Goal: Find specific page/section: Find specific page/section

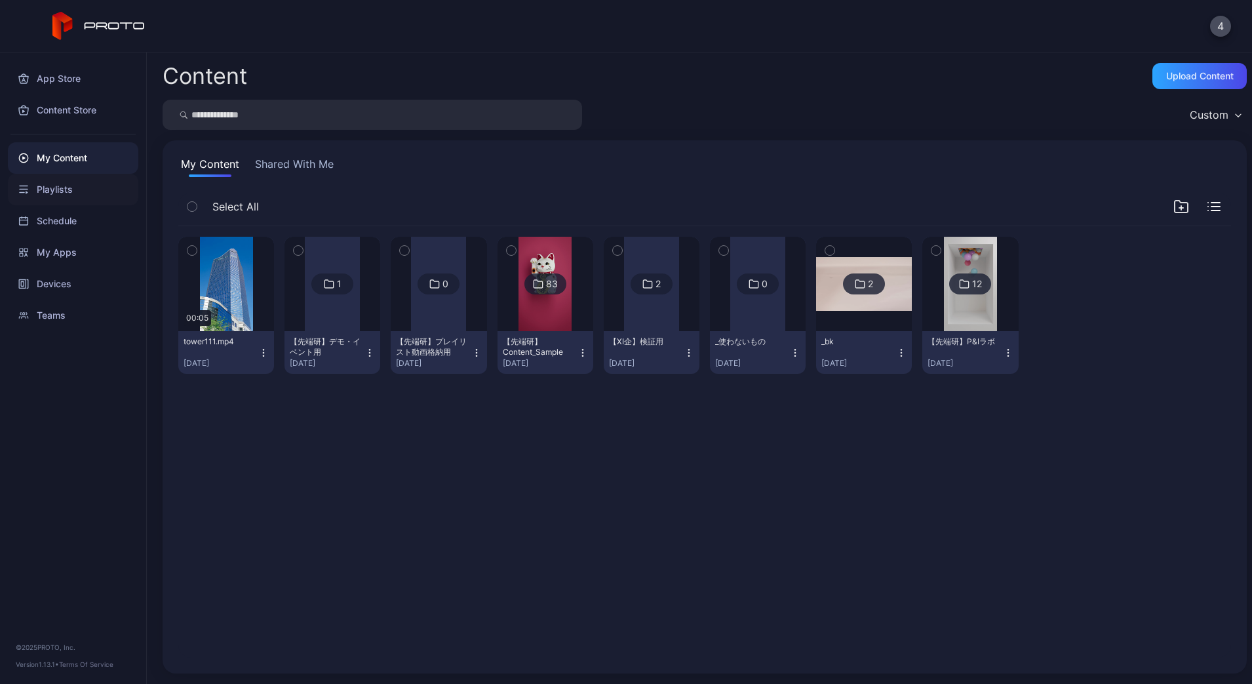
click at [57, 199] on div "Playlists" at bounding box center [73, 189] width 130 height 31
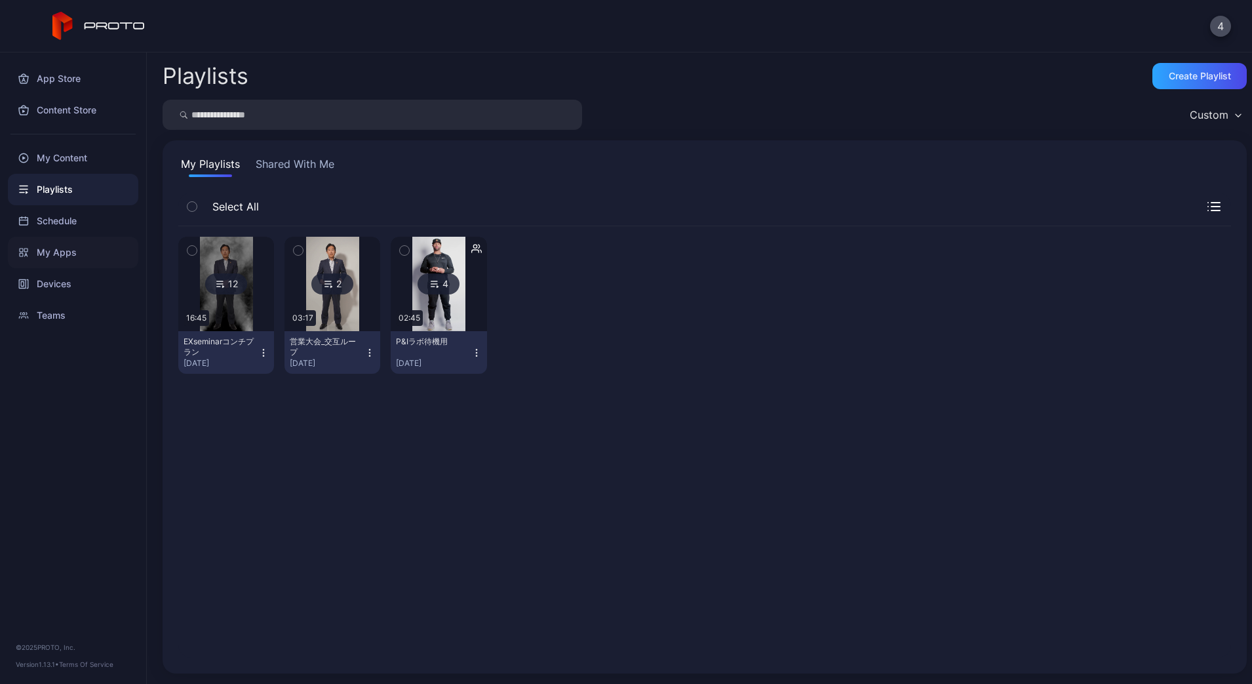
click at [61, 253] on div "My Apps" at bounding box center [73, 252] width 130 height 31
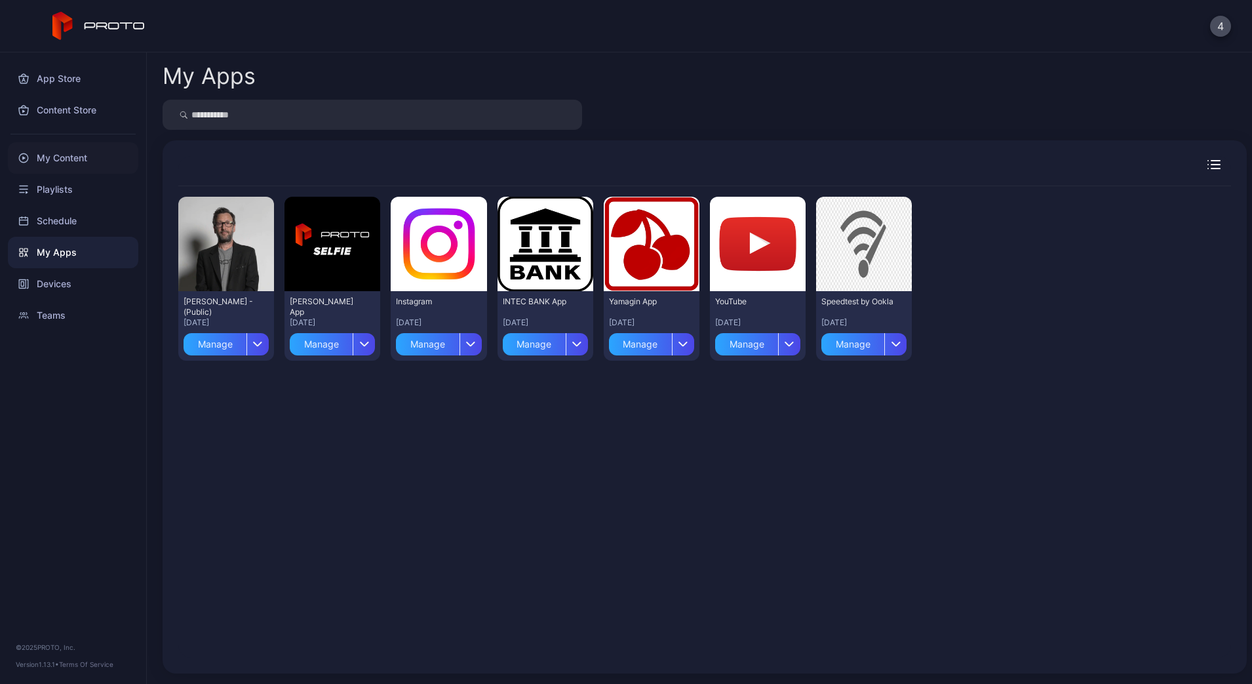
click at [77, 167] on div "My Content" at bounding box center [73, 157] width 130 height 31
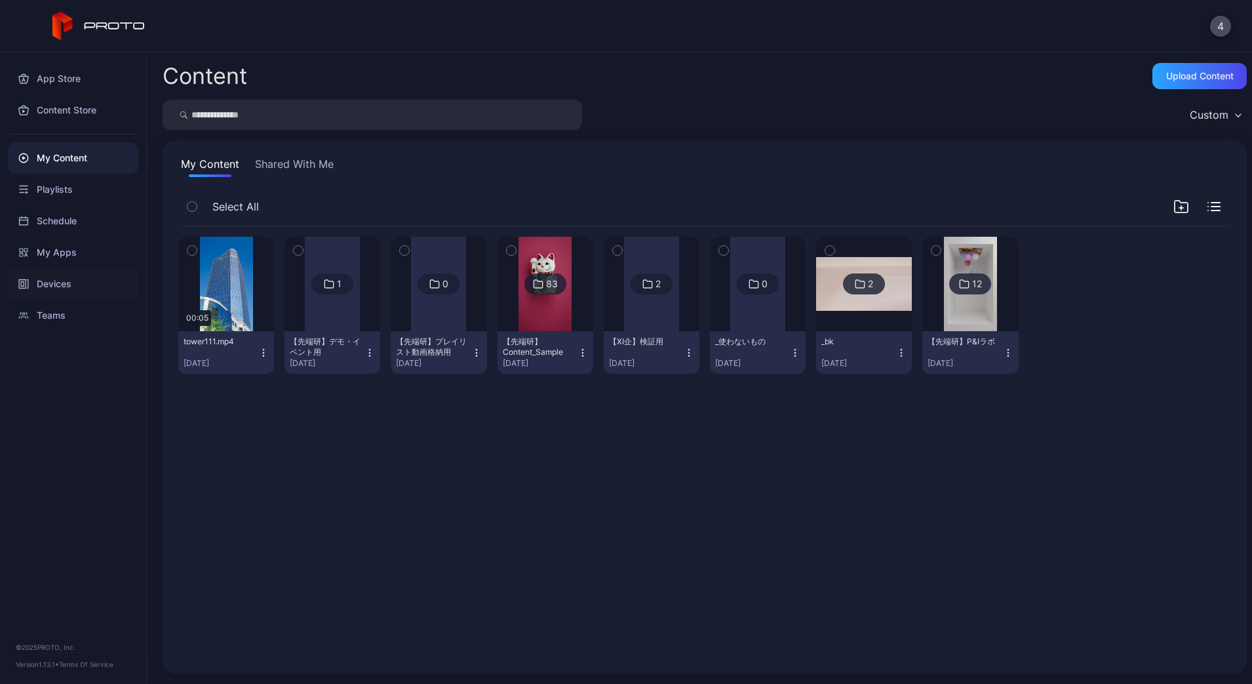
click at [62, 278] on div "Devices" at bounding box center [73, 283] width 130 height 31
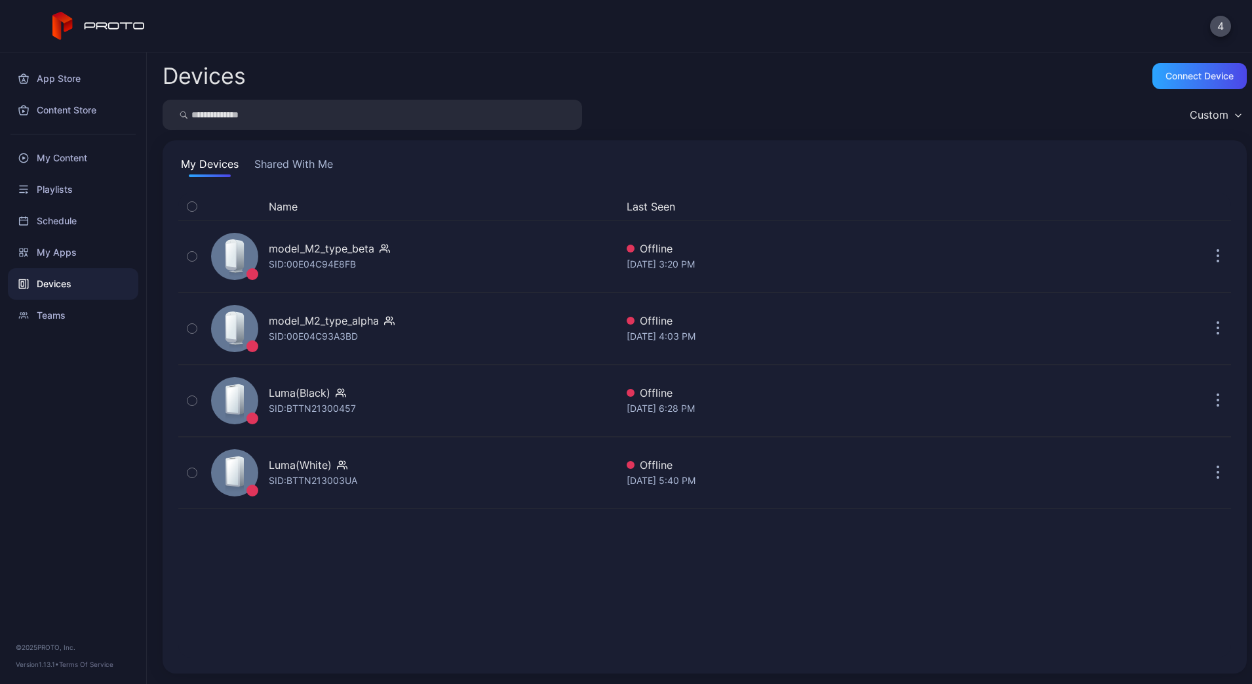
click at [281, 170] on button "Shared With Me" at bounding box center [294, 166] width 84 height 21
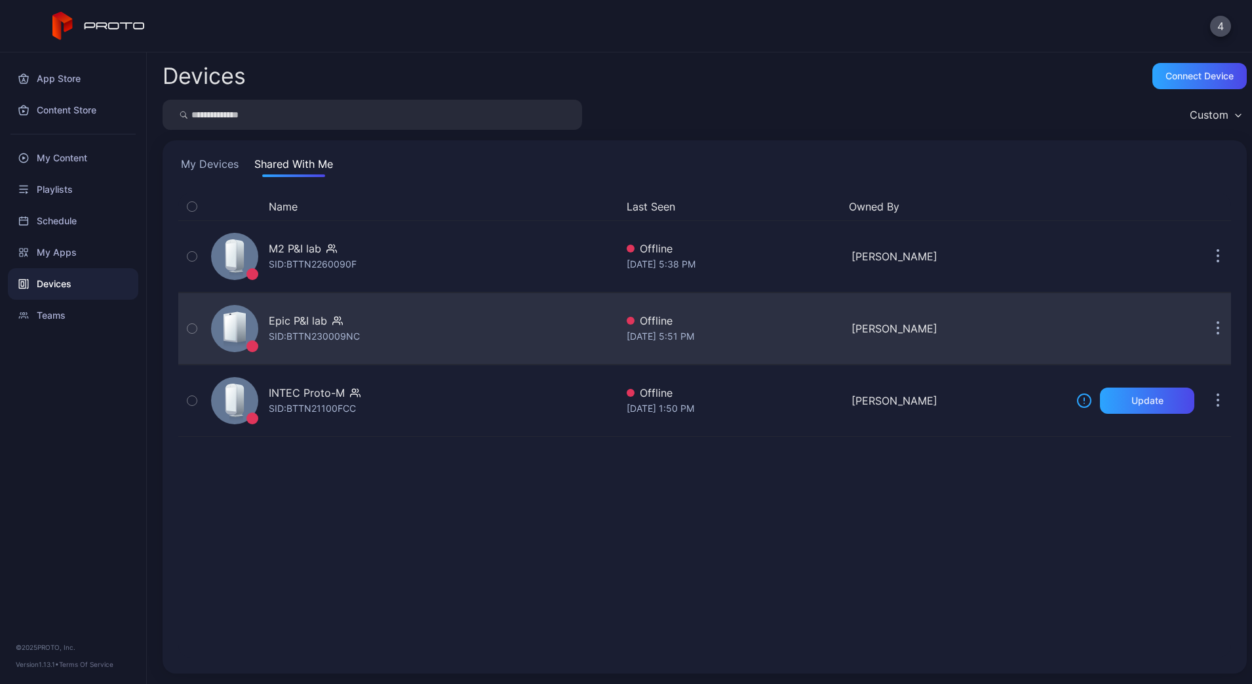
click at [304, 320] on div "Epic P&I lab" at bounding box center [298, 321] width 58 height 16
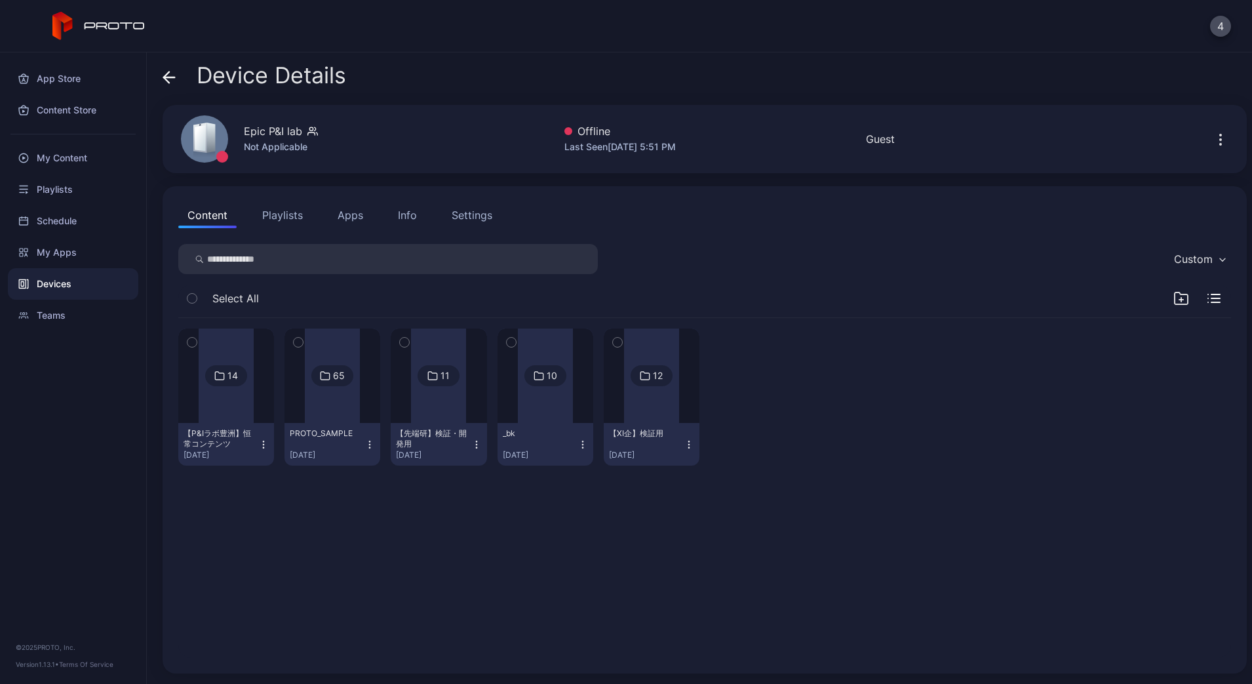
click at [271, 135] on div "Epic P&I lab" at bounding box center [273, 131] width 58 height 16
copy div "Epic P&I lab"
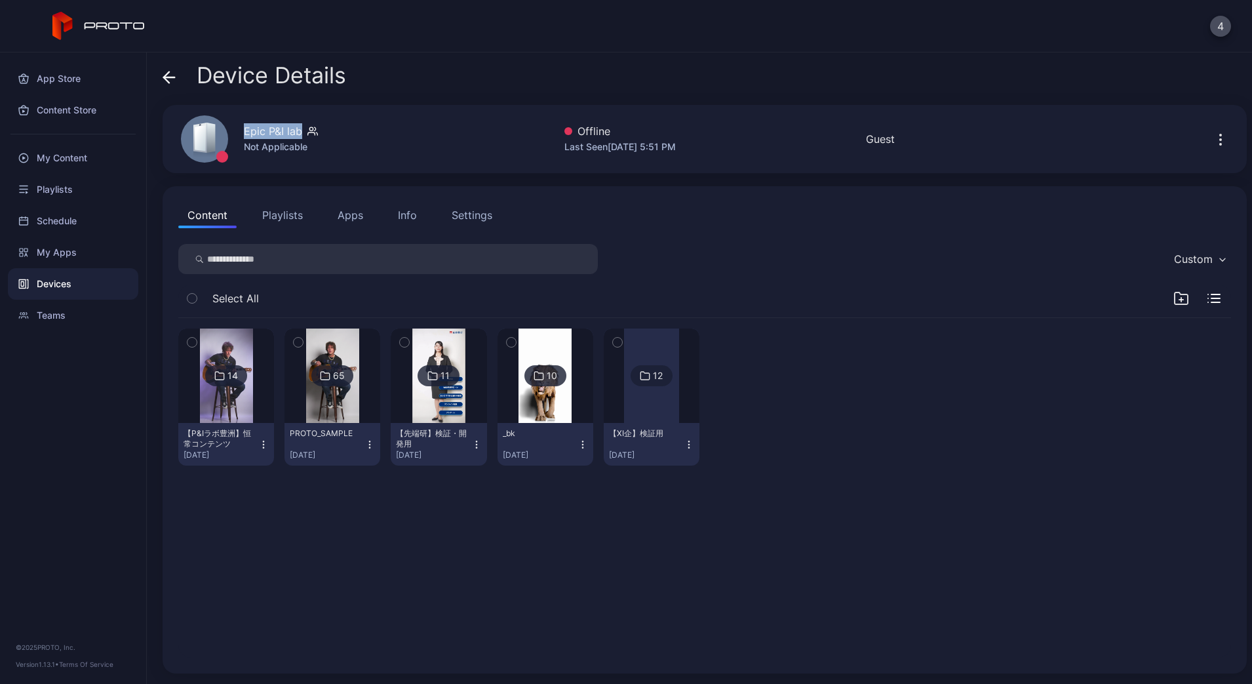
click at [423, 215] on button "Info" at bounding box center [407, 215] width 37 height 26
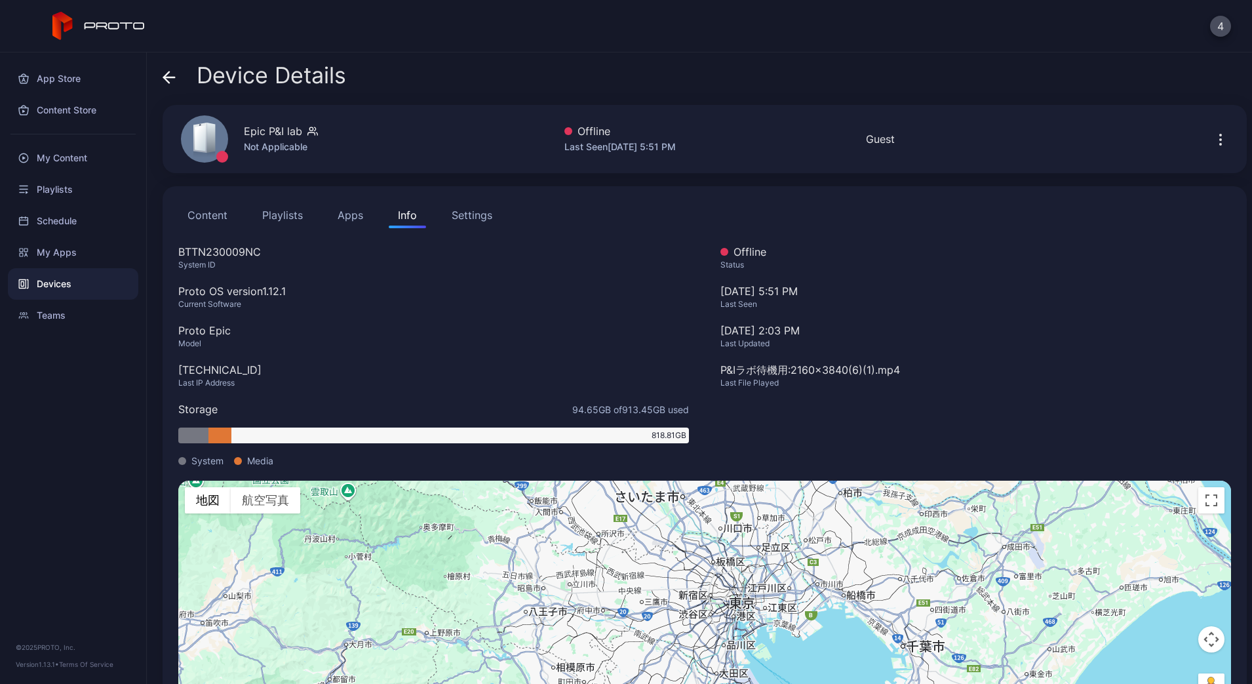
click at [215, 253] on div "BTTN230009NC" at bounding box center [433, 252] width 511 height 16
copy div "BTTN230009NC"
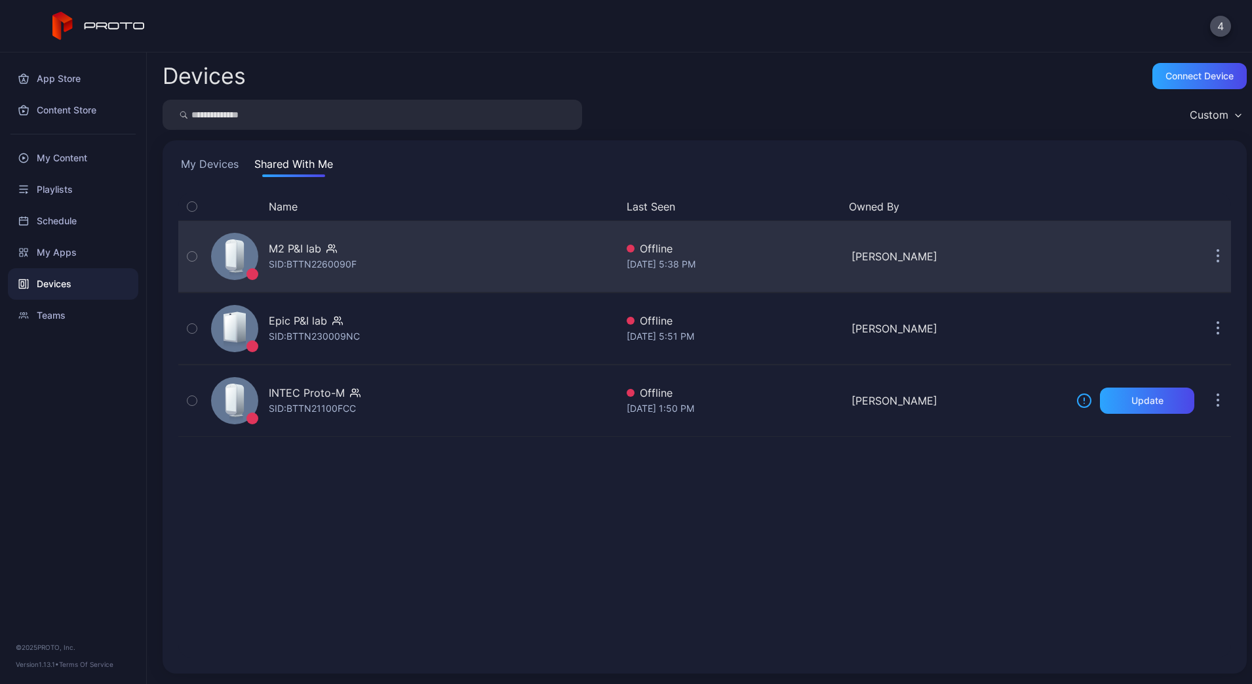
click at [292, 254] on div "M2 P&I lab" at bounding box center [295, 249] width 52 height 16
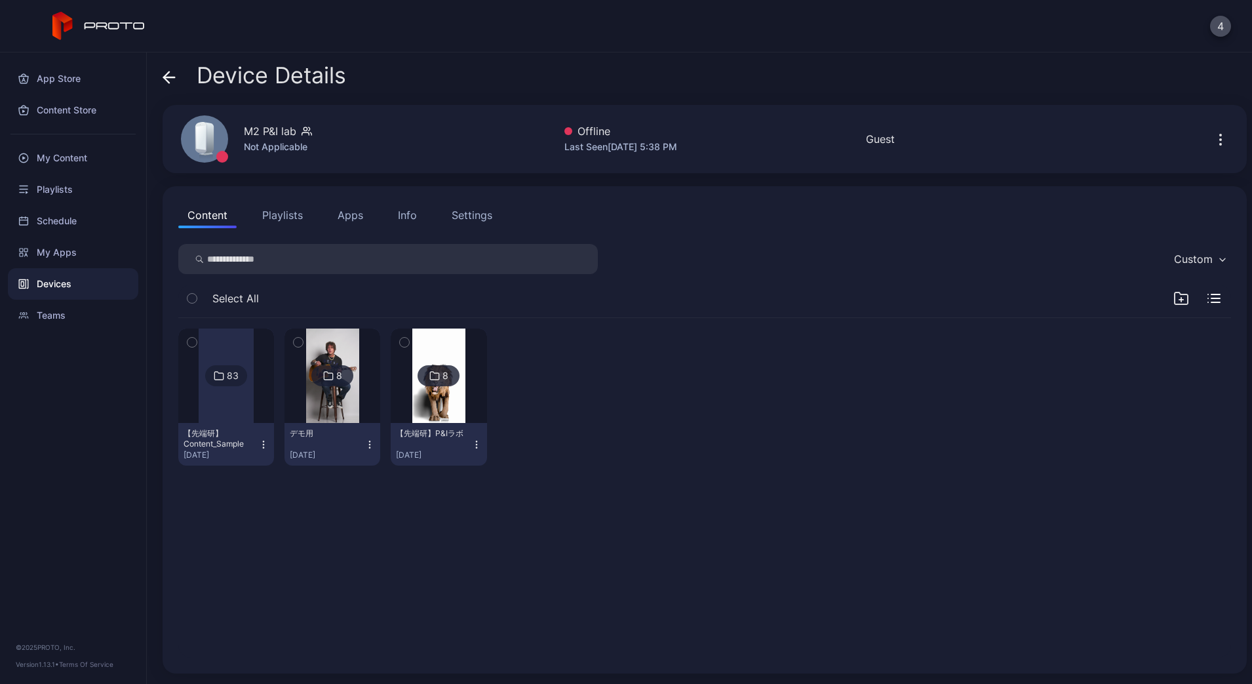
click at [268, 136] on div "M2 P&I lab" at bounding box center [270, 131] width 52 height 16
copy div "&"
click at [254, 127] on div "M2 P&I lab" at bounding box center [270, 131] width 52 height 16
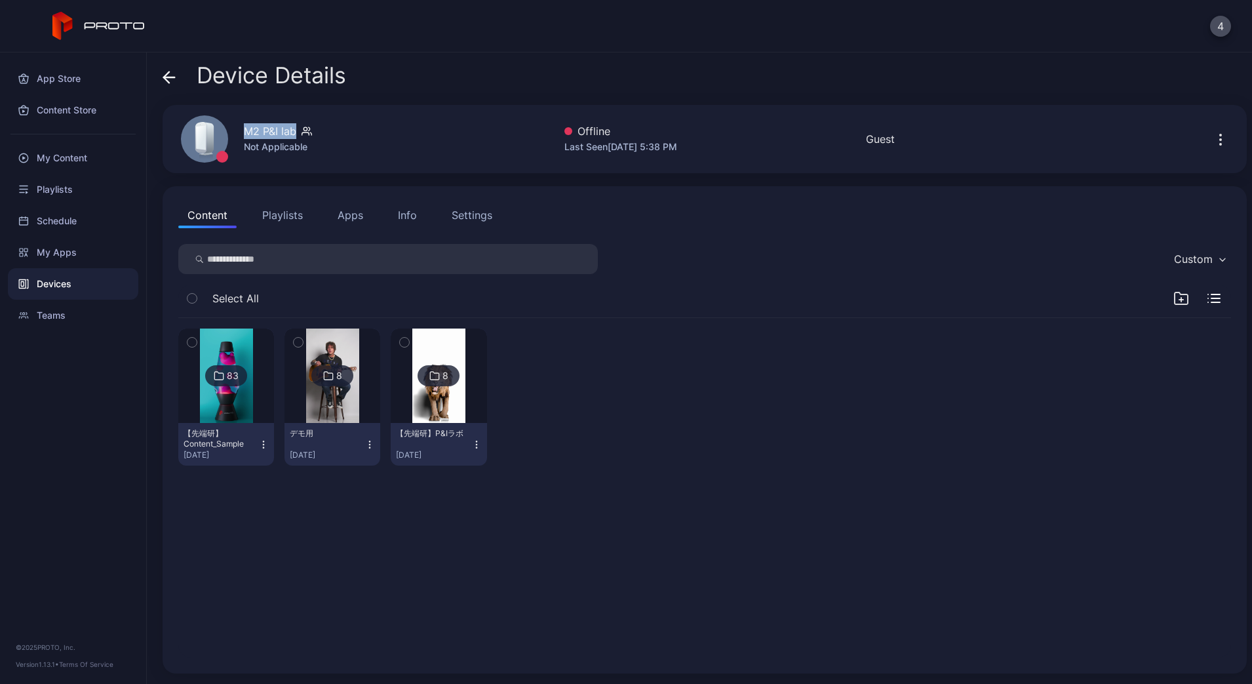
click at [254, 127] on div "M2 P&I lab" at bounding box center [270, 131] width 52 height 16
copy div "M2 P&I lab"
click at [1220, 136] on icon "button" at bounding box center [1220, 134] width 1 height 1
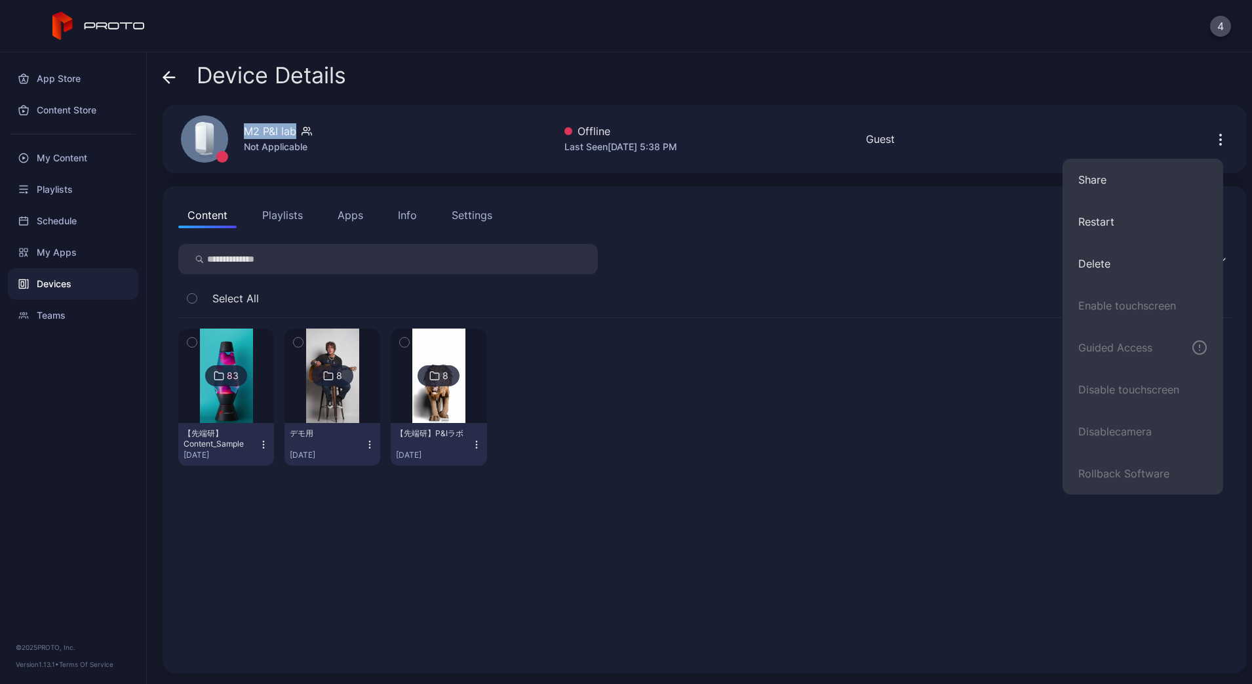
click at [584, 223] on div "Content Playlists Apps Info Settings" at bounding box center [704, 215] width 1053 height 26
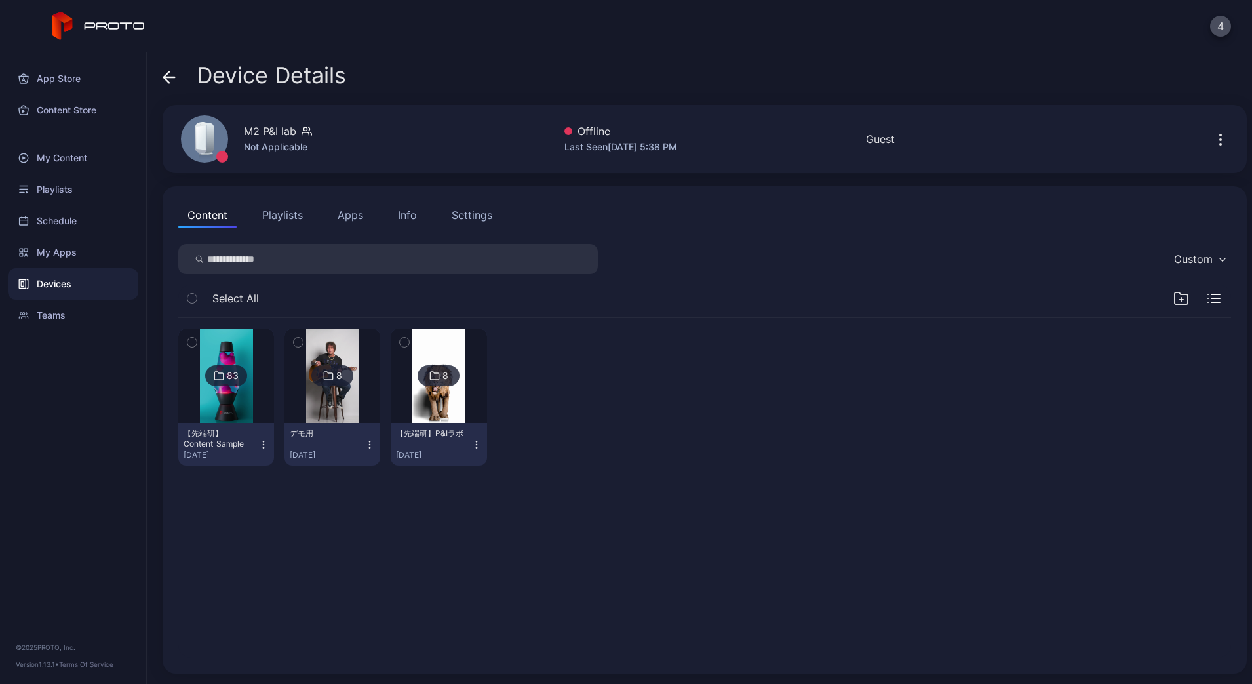
click at [414, 217] on div "Info" at bounding box center [407, 215] width 19 height 16
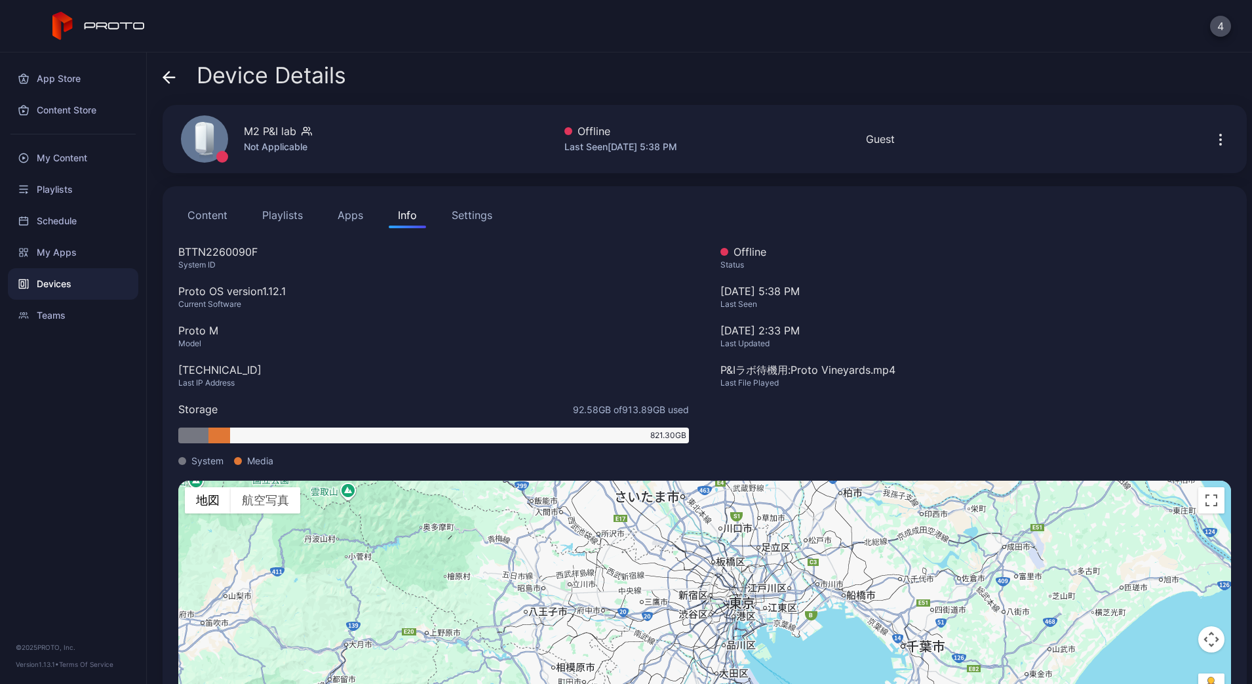
click at [217, 252] on div "BTTN2260090F" at bounding box center [433, 252] width 511 height 16
copy div "BTTN2260090F"
click at [172, 71] on icon at bounding box center [169, 77] width 13 height 13
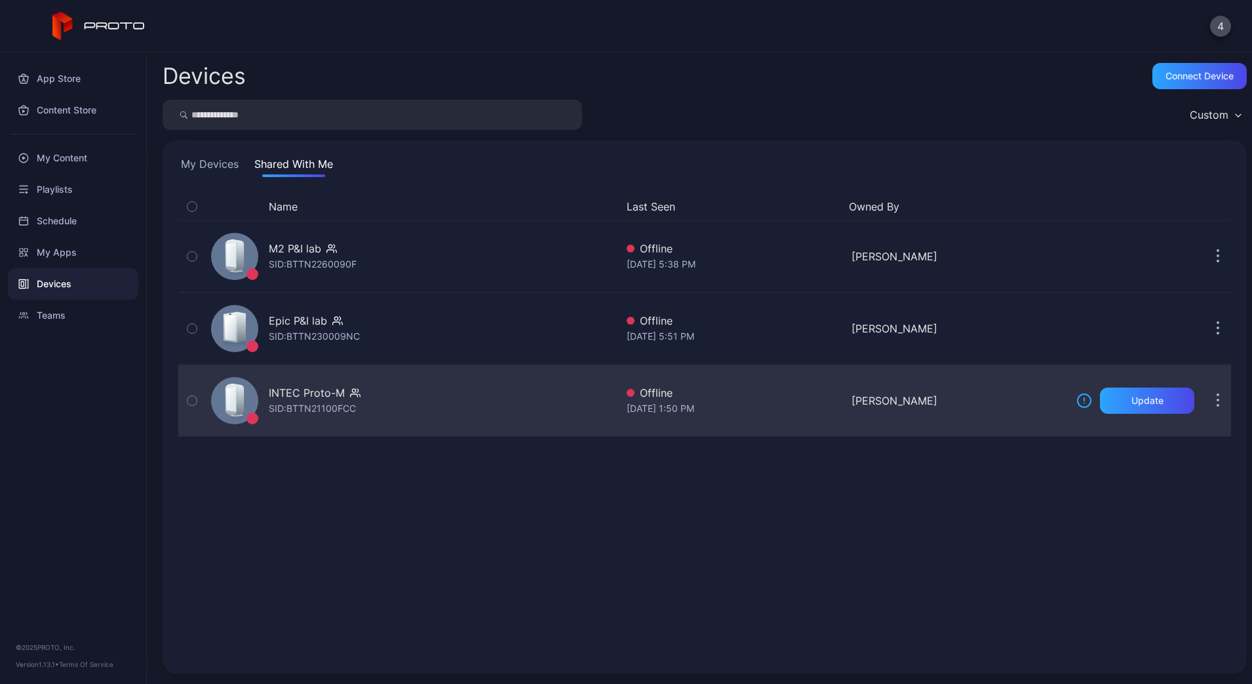
click at [340, 395] on div "INTEC Proto-M" at bounding box center [307, 393] width 76 height 16
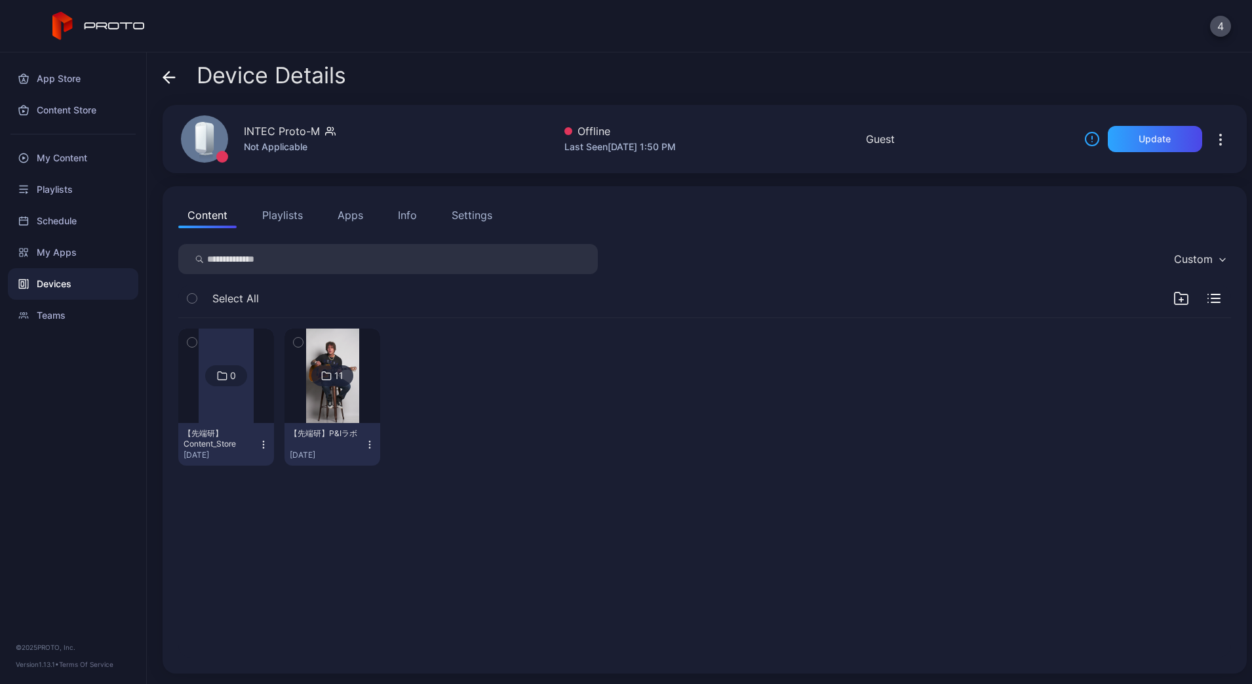
click at [275, 127] on div "INTEC Proto-M" at bounding box center [282, 131] width 76 height 16
click at [273, 128] on div "INTEC Proto-M" at bounding box center [282, 131] width 76 height 16
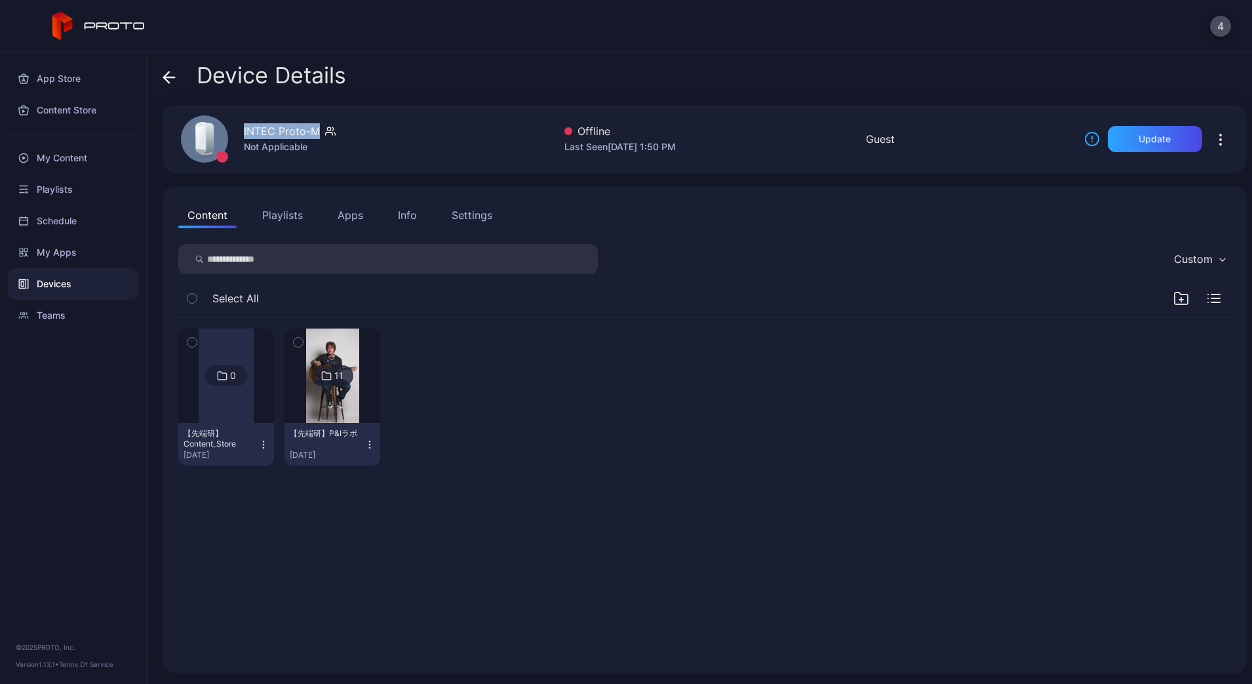
click at [393, 219] on button "Info" at bounding box center [407, 215] width 37 height 26
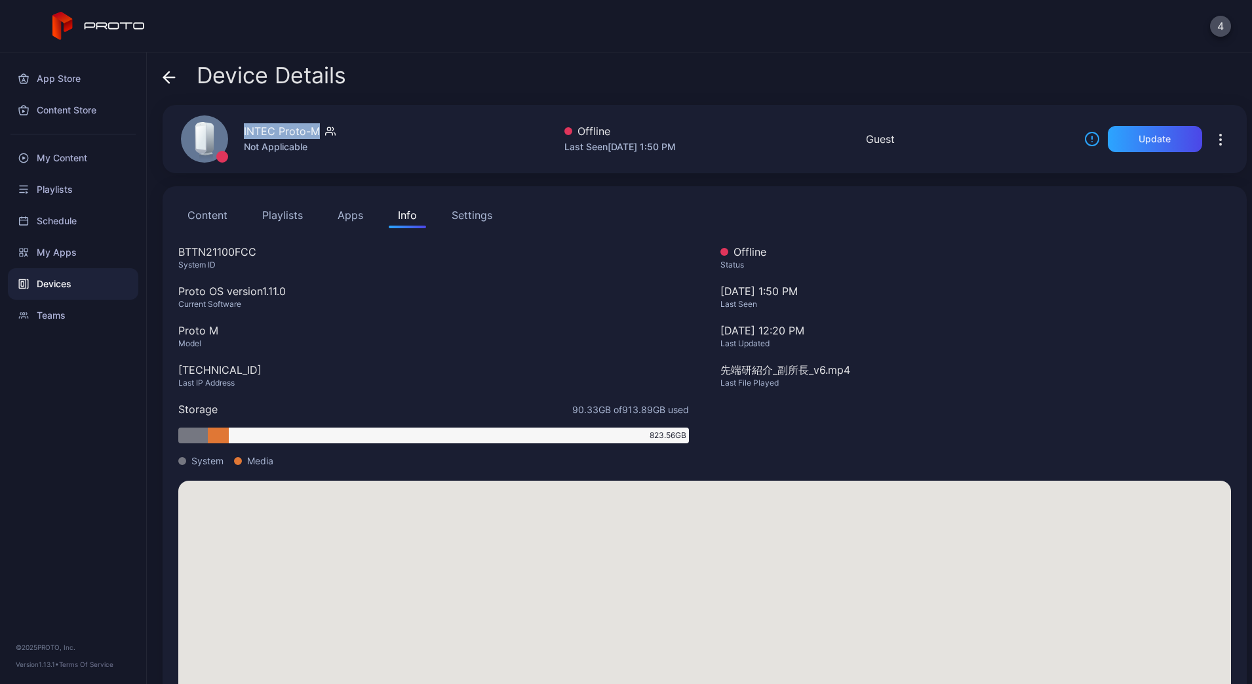
click at [404, 218] on div "Info" at bounding box center [407, 215] width 19 height 16
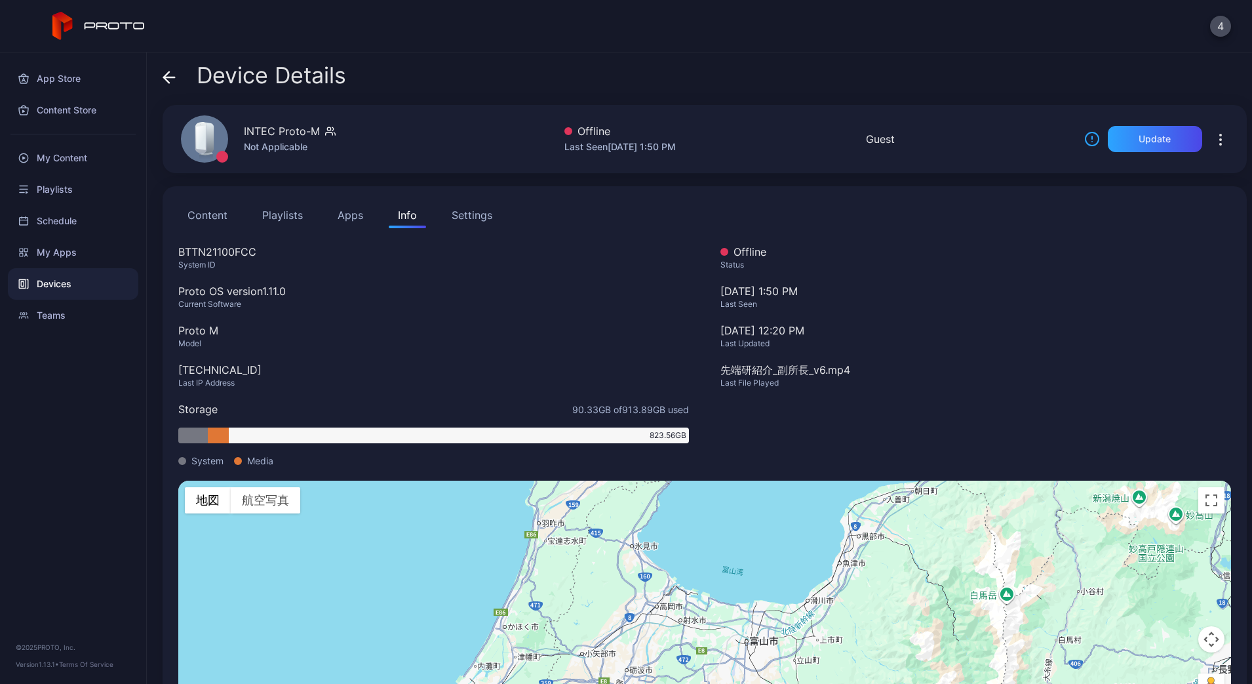
click at [203, 250] on div "BTTN21100FCC" at bounding box center [433, 252] width 511 height 16
copy div "BTTN21100FCC"
